Goal: Task Accomplishment & Management: Use online tool/utility

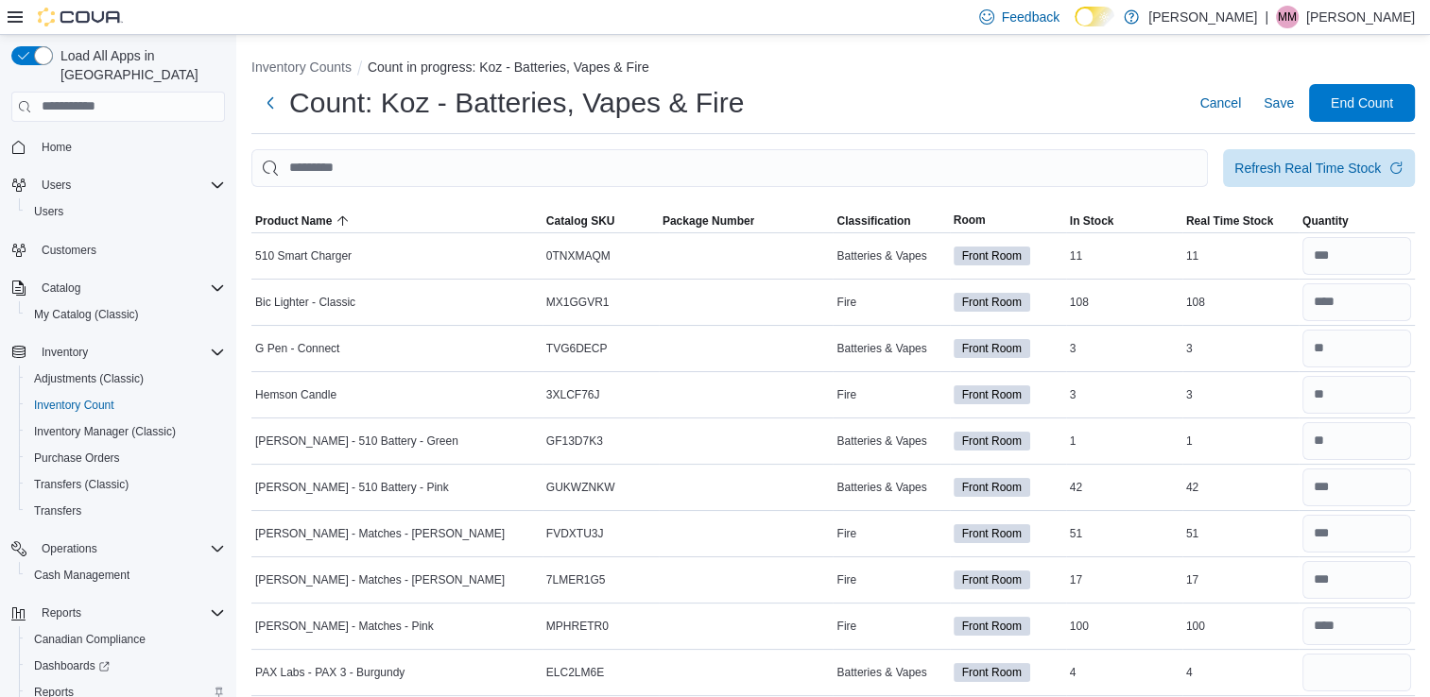
click at [56, 685] on span "Reports" at bounding box center [54, 692] width 40 height 15
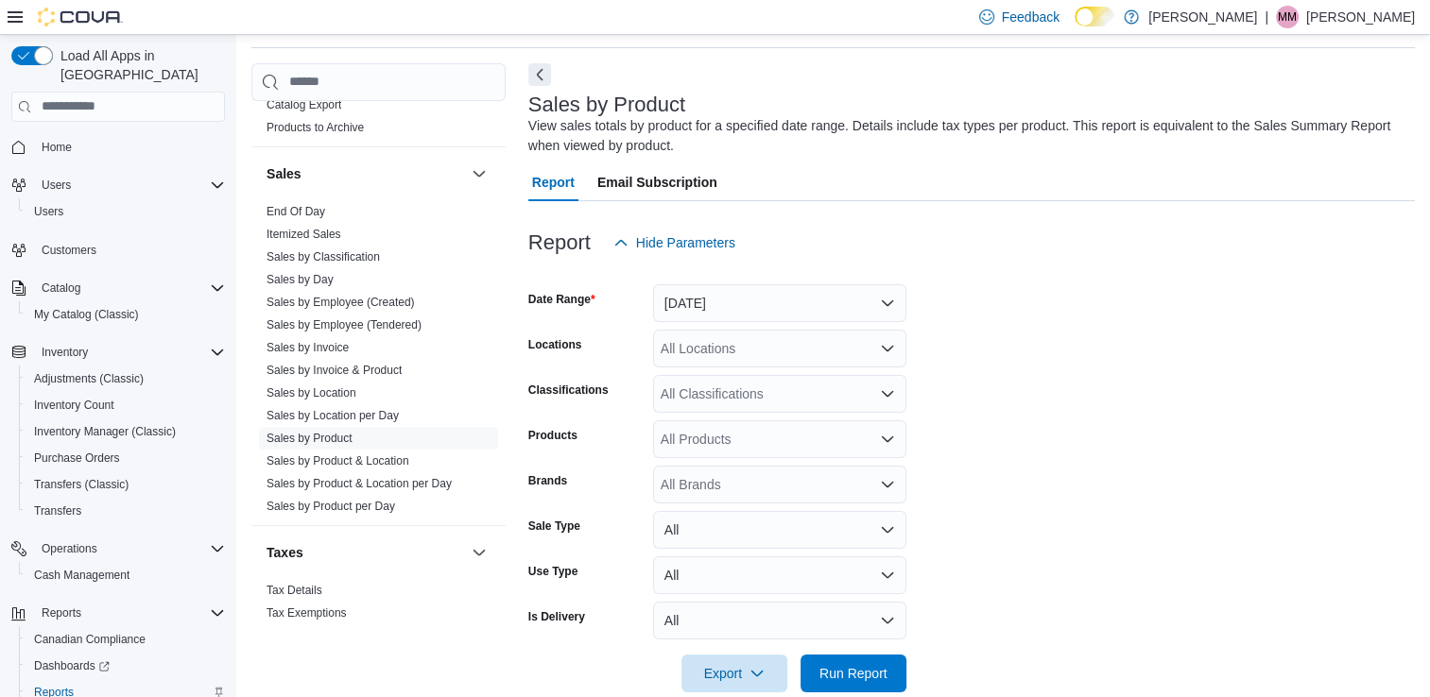
scroll to position [1252, 0]
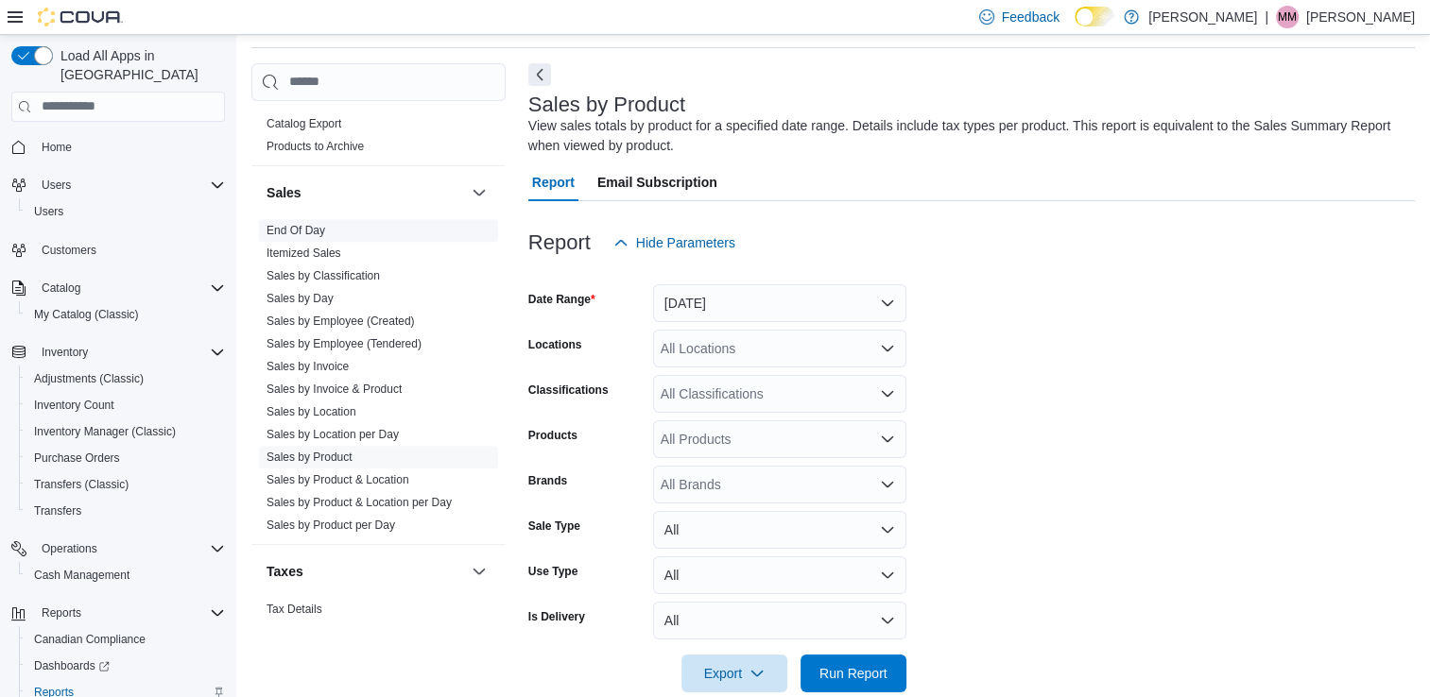
click at [284, 226] on link "End Of Day" at bounding box center [295, 230] width 59 height 13
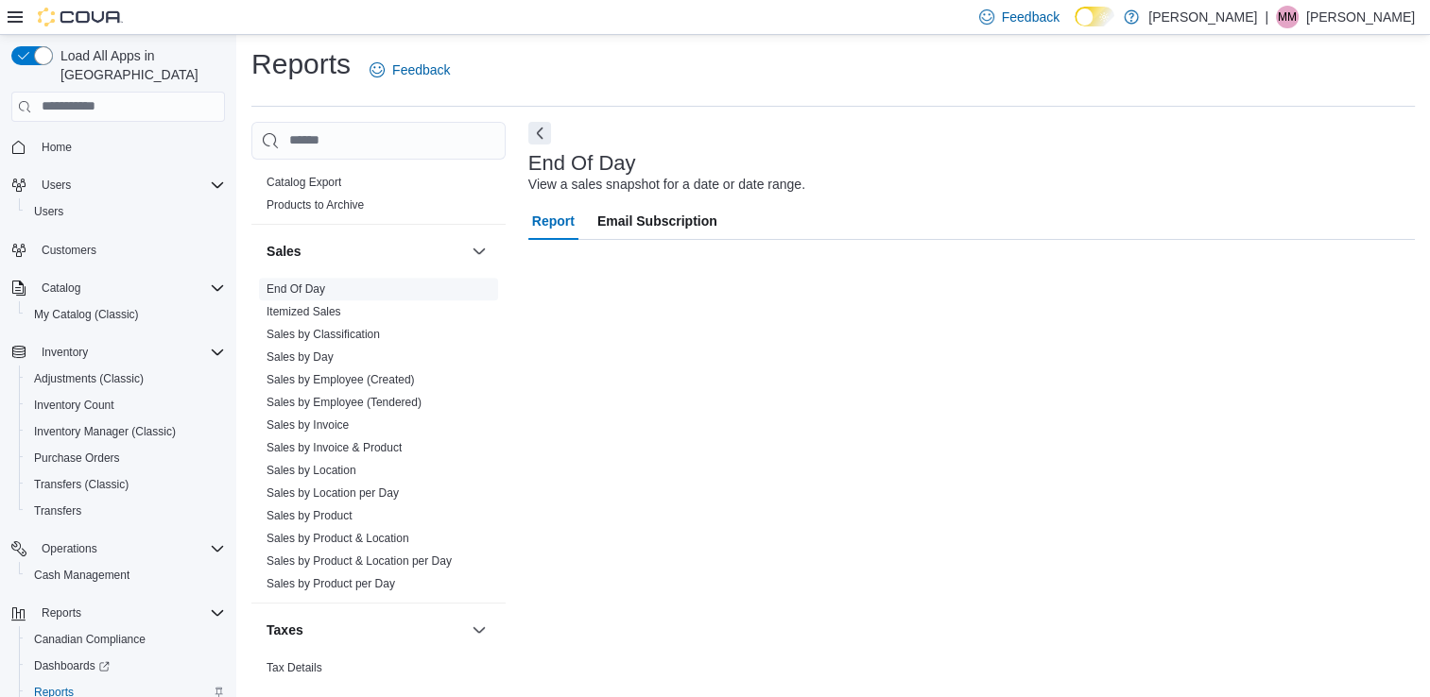
scroll to position [5, 0]
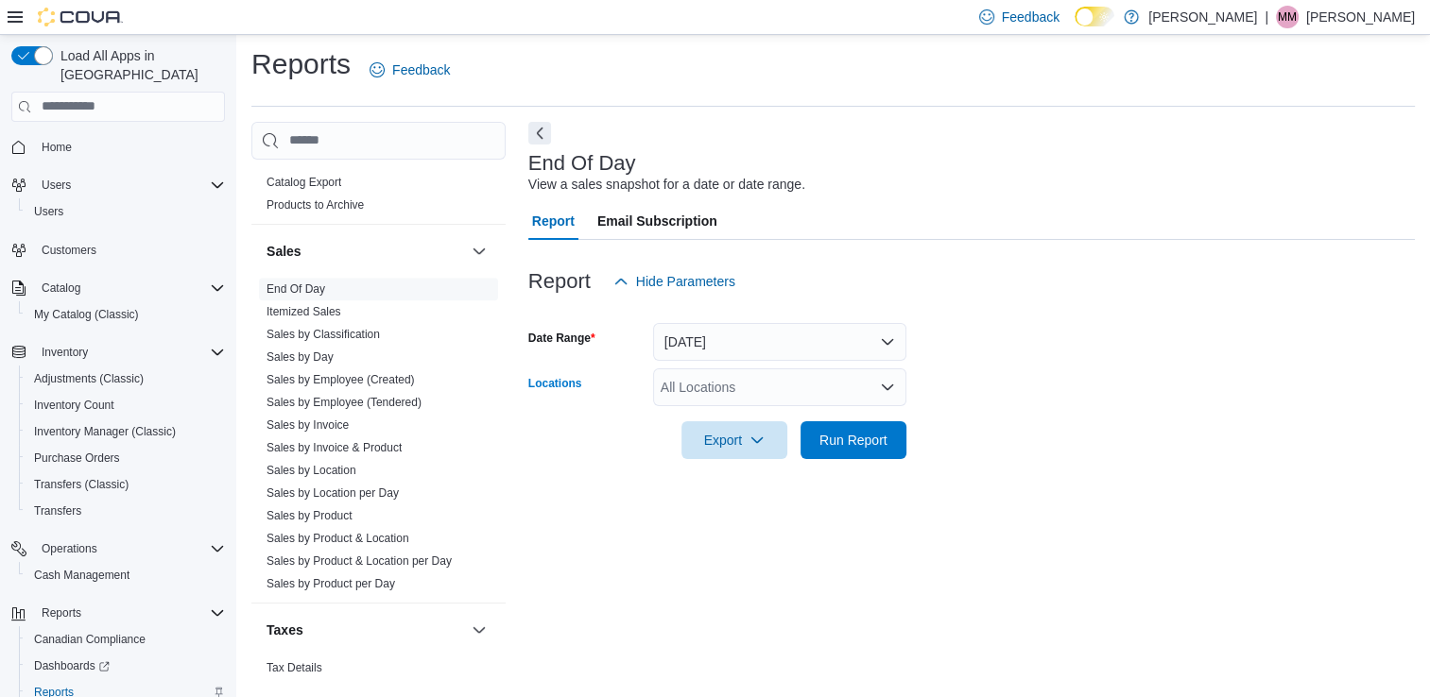
click at [751, 380] on div "All Locations" at bounding box center [779, 388] width 253 height 38
type input "***"
click at [755, 415] on span "Kozlov Outpost" at bounding box center [739, 419] width 90 height 19
click at [1031, 440] on form "Date Range [DATE] Locations Kozlov Outpost Export Run Report" at bounding box center [971, 380] width 886 height 159
click at [854, 432] on span "Run Report" at bounding box center [853, 439] width 68 height 19
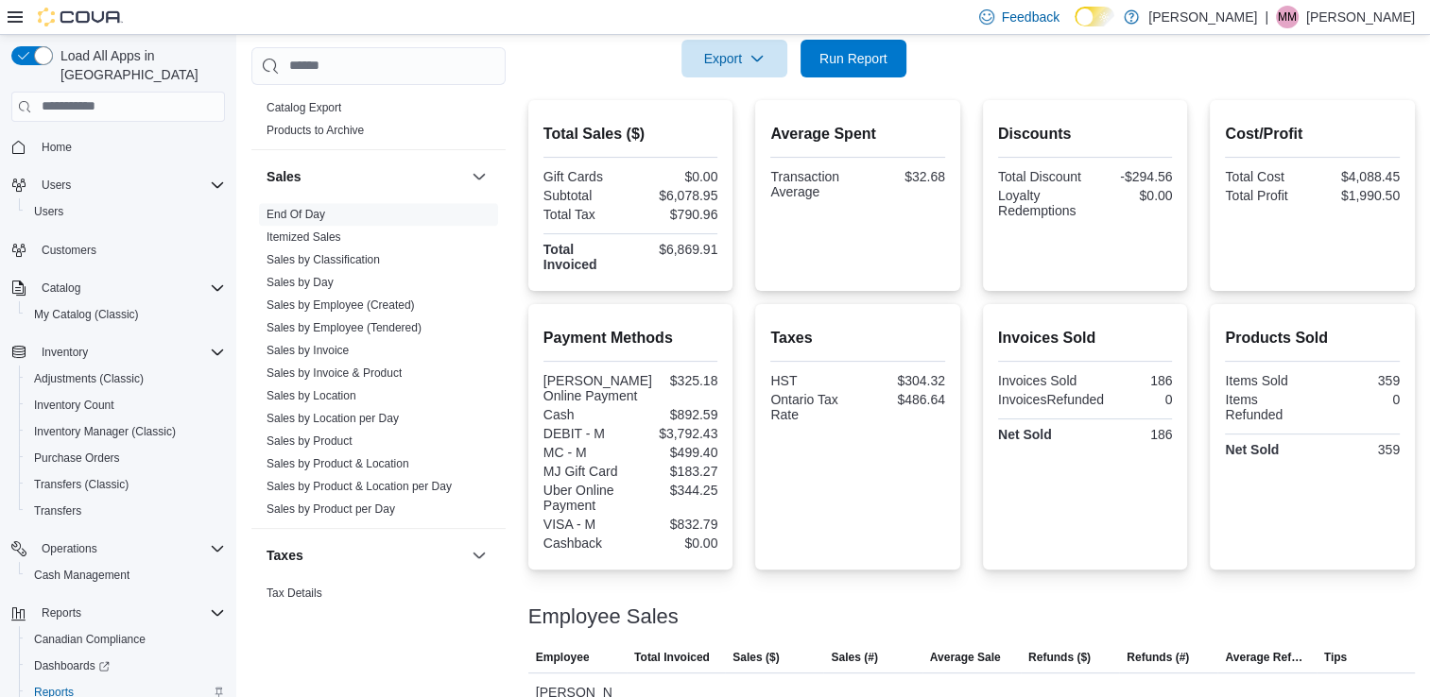
scroll to position [386, 0]
click at [677, 195] on div "$6,078.95" at bounding box center [675, 196] width 83 height 15
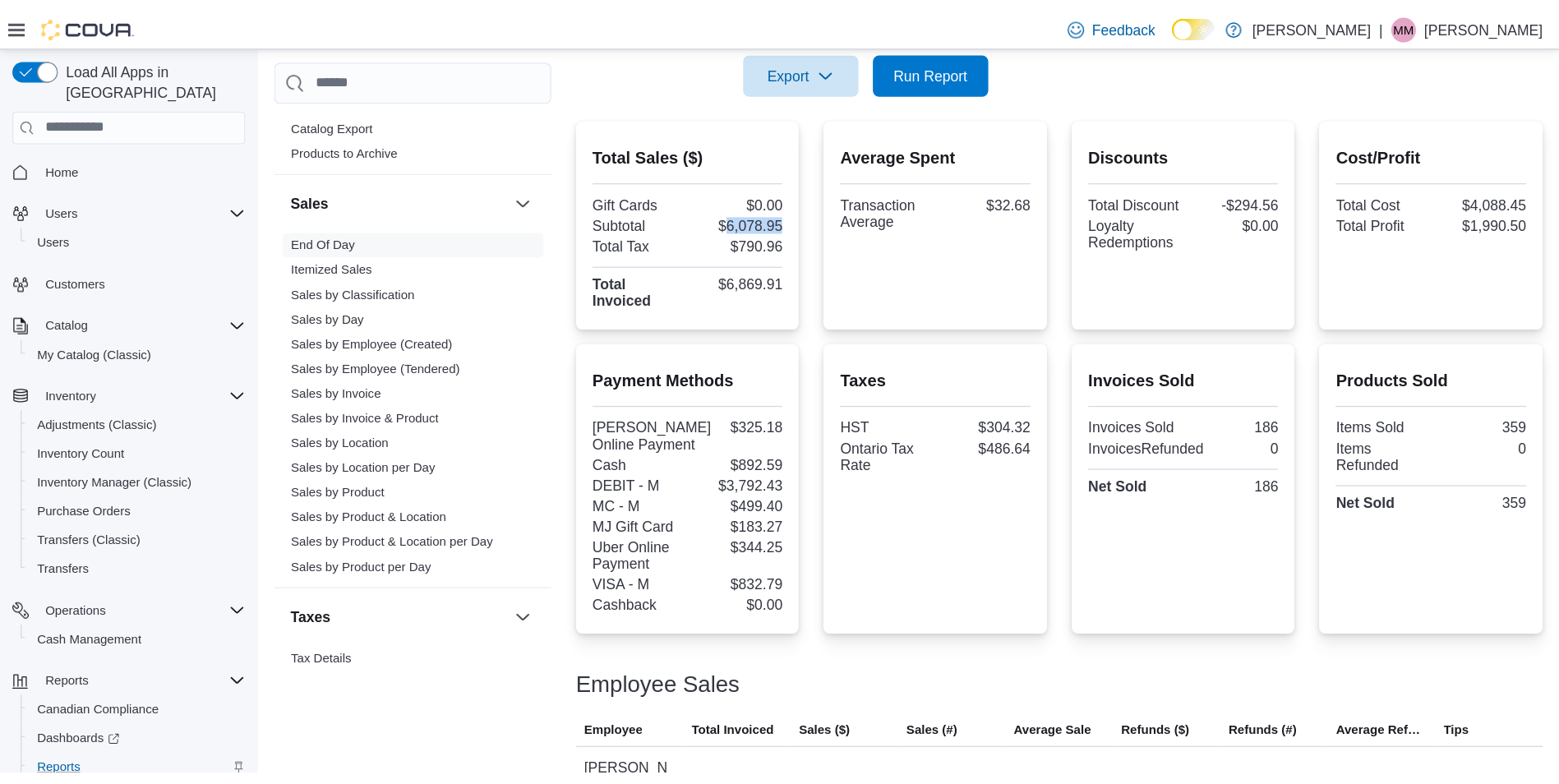
scroll to position [995, 0]
